Goal: Obtain resource: Download file/media

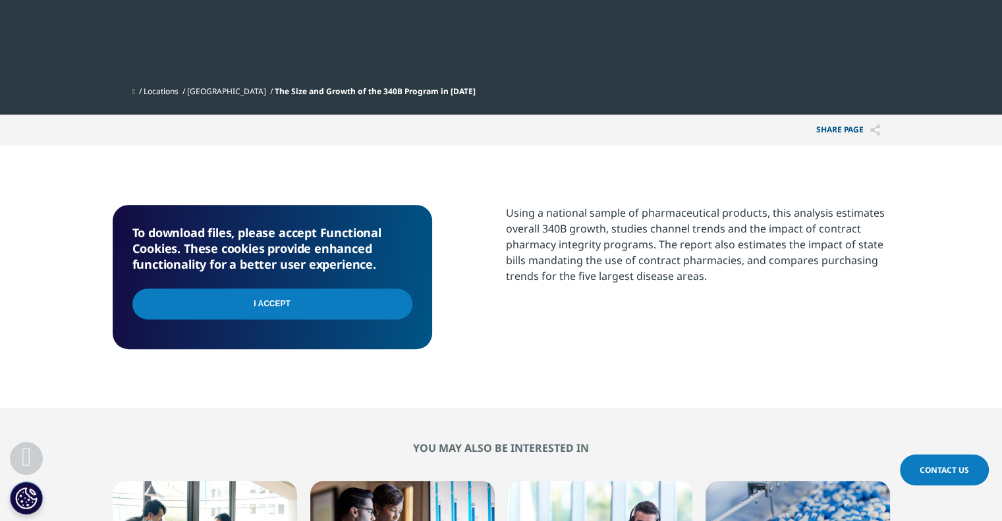
scroll to position [442, 0]
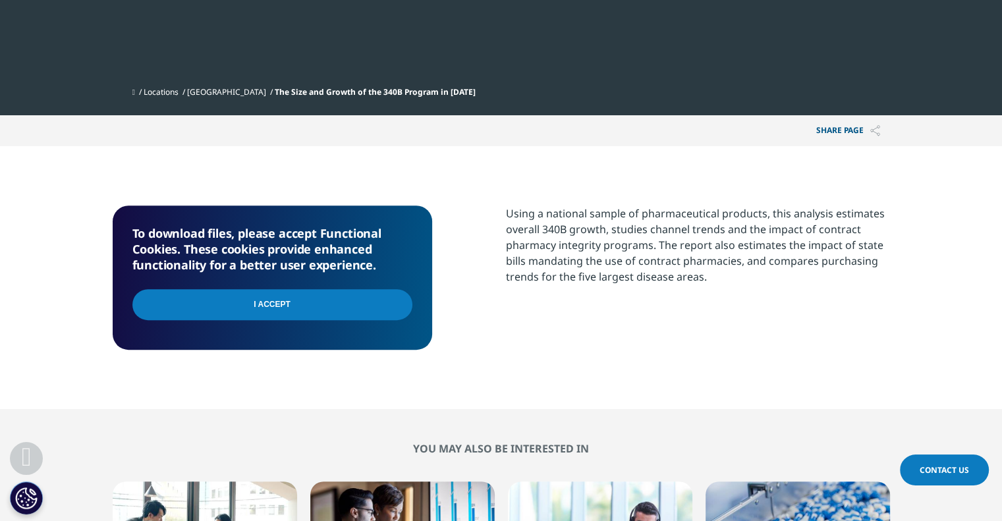
click at [391, 307] on input "I Accept" at bounding box center [272, 304] width 280 height 31
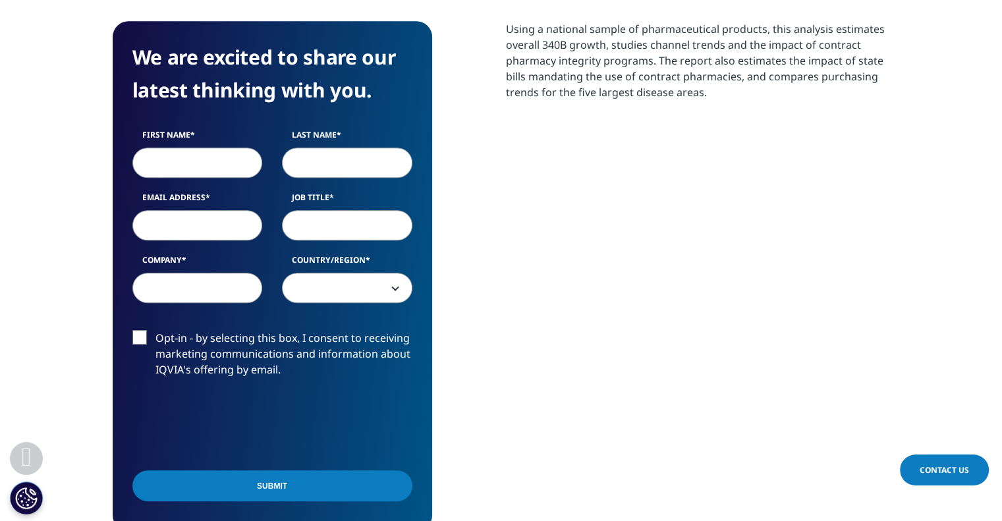
scroll to position [635, 0]
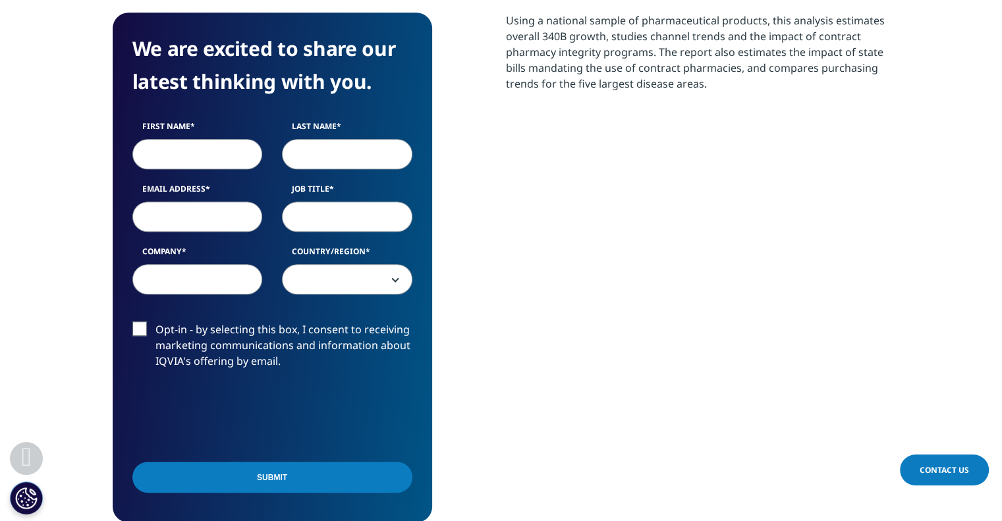
click at [183, 142] on input "First Name" at bounding box center [197, 154] width 130 height 30
type input "[PERSON_NAME]"
type input "L"
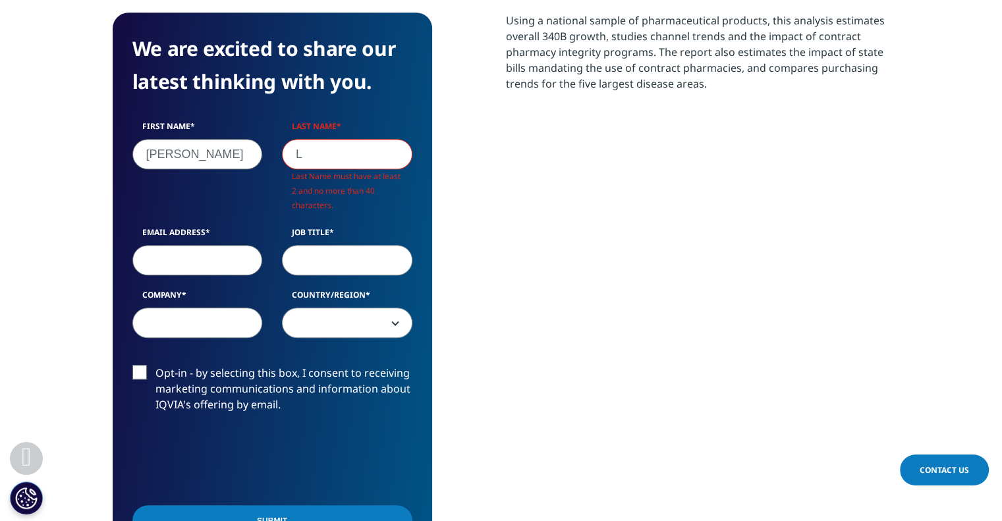
click at [190, 215] on div "First Name [PERSON_NAME] Last Name L Last Name must have at least 2 and no more…" at bounding box center [273, 236] width 300 height 231
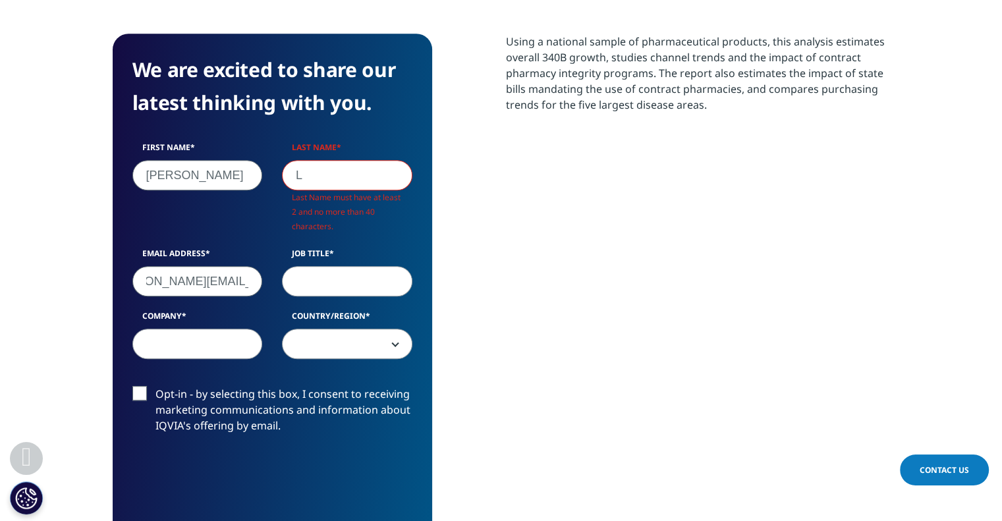
scroll to position [0, 53]
type input "[PERSON_NAME][EMAIL_ADDRESS][DOMAIN_NAME]"
type input "C."
click at [337, 177] on input "L" at bounding box center [347, 175] width 130 height 30
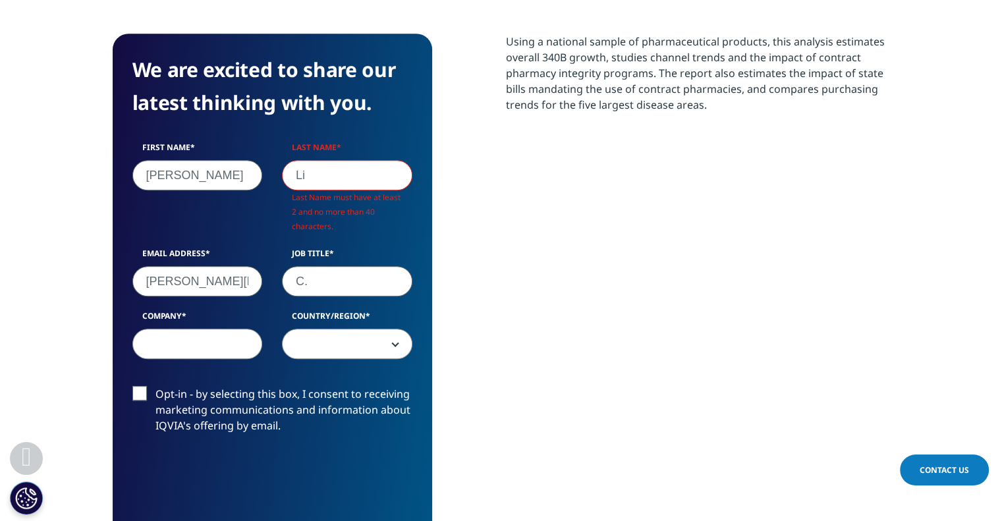
scroll to position [509, 777]
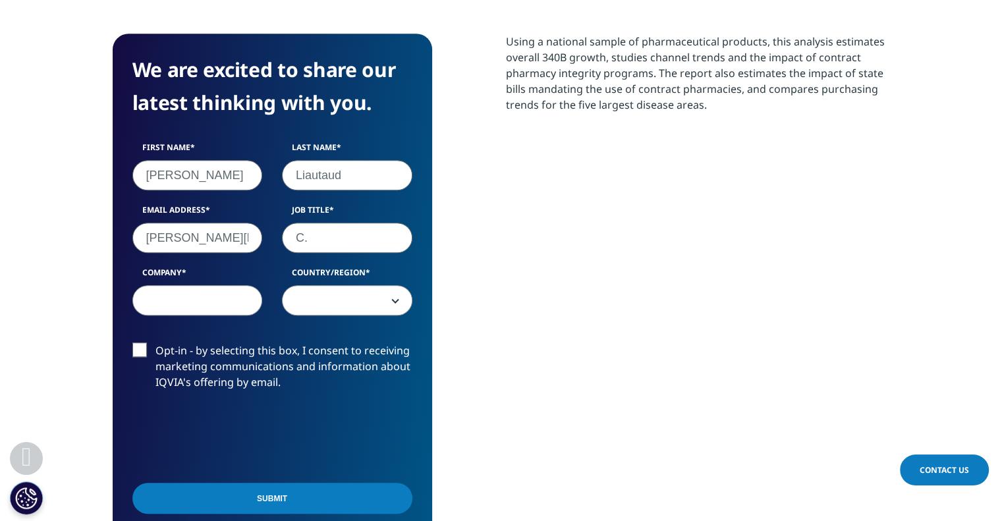
type input "Liautaud"
click at [226, 294] on input "Company" at bounding box center [197, 300] width 130 height 30
type input "McK"
click at [327, 297] on span at bounding box center [347, 301] width 129 height 30
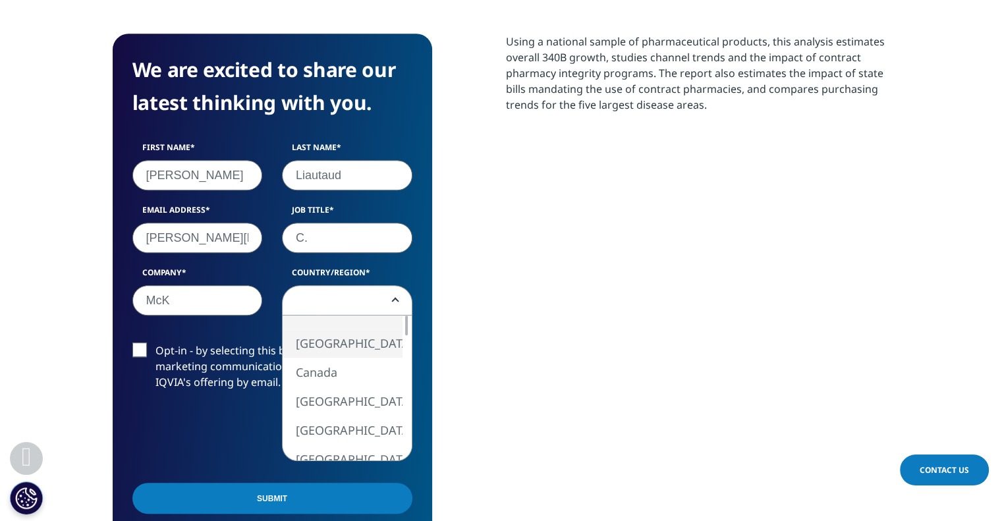
select select "[GEOGRAPHIC_DATA]"
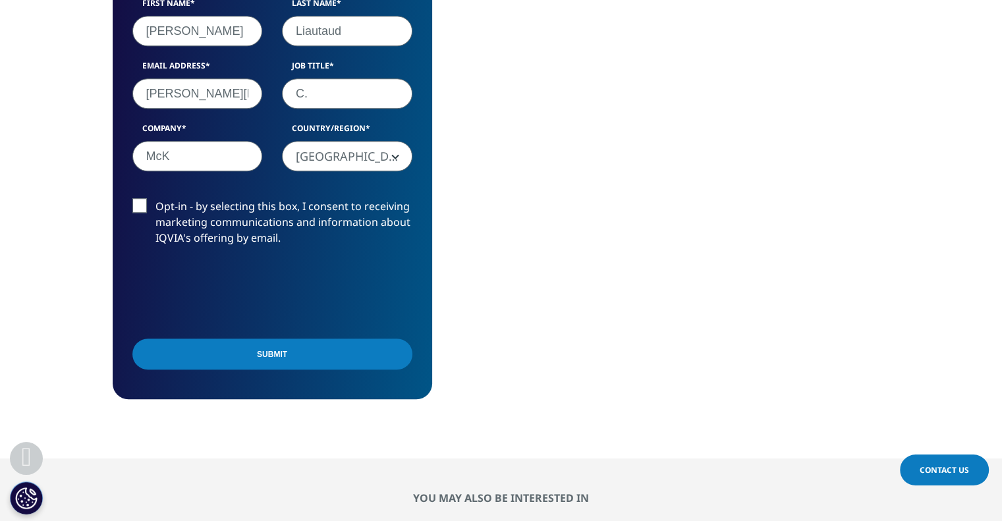
scroll to position [764, 0]
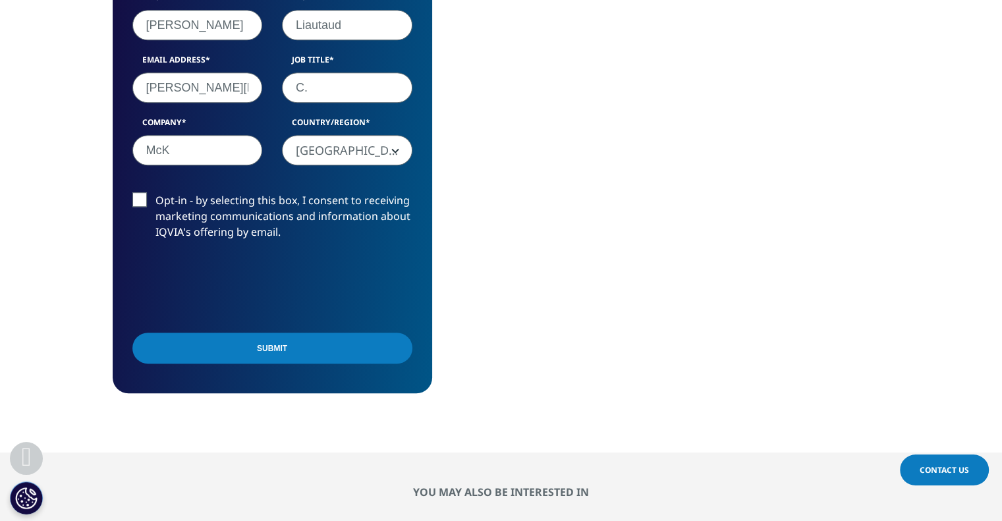
click at [236, 345] on input "Submit" at bounding box center [272, 348] width 280 height 31
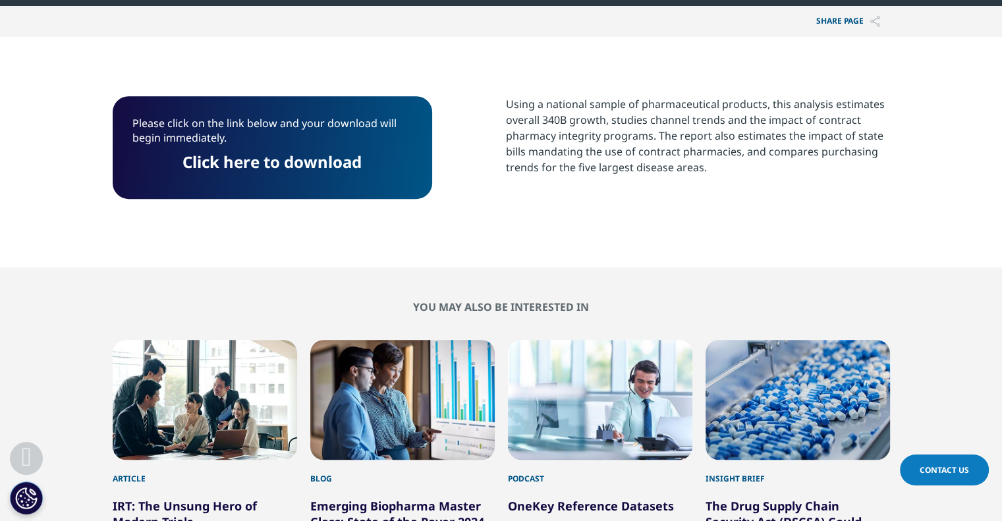
scroll to position [551, 0]
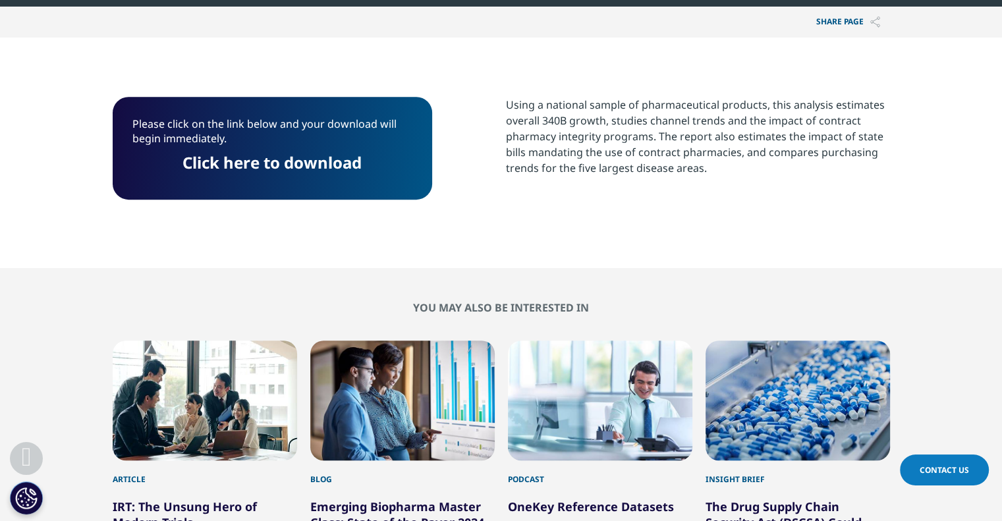
click at [340, 170] on link "Click here to download" at bounding box center [271, 162] width 179 height 22
